Goal: Browse casually

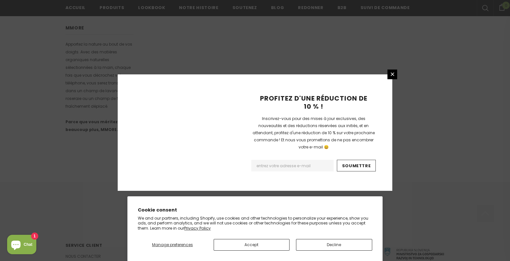
scroll to position [418, 0]
